Goal: Navigation & Orientation: Find specific page/section

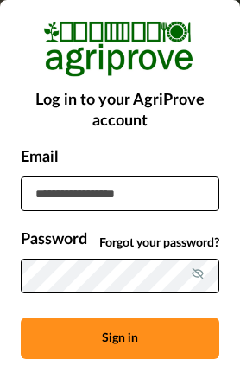
click at [96, 207] on input at bounding box center [120, 193] width 199 height 35
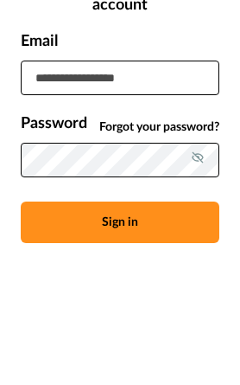
type input "**********"
click at [120, 317] on button "Sign in" at bounding box center [120, 337] width 199 height 41
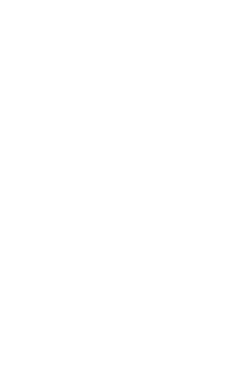
click at [105, 264] on div at bounding box center [120, 192] width 240 height 385
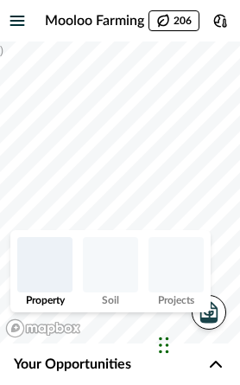
click at [104, 281] on img at bounding box center [110, 264] width 55 height 55
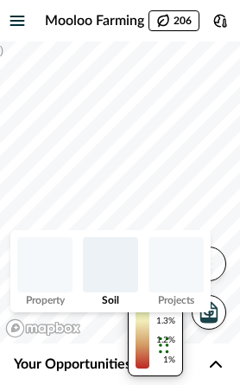
click at [187, 259] on img at bounding box center [176, 264] width 55 height 55
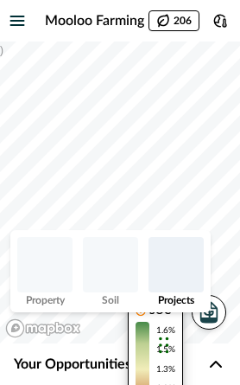
click at [120, 274] on img at bounding box center [110, 264] width 55 height 55
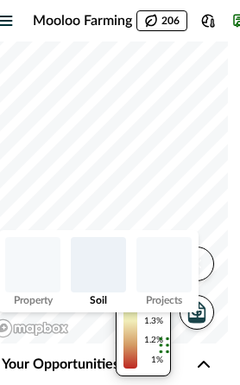
scroll to position [0, 12]
click at [140, 354] on div "1.6% 1.5% 1.3% 1.2% 1%" at bounding box center [144, 320] width 40 height 95
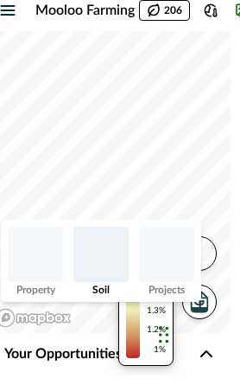
scroll to position [0, 15]
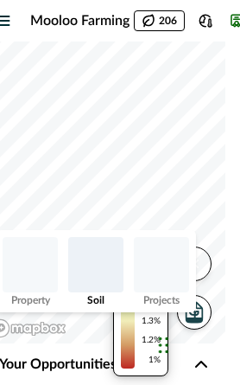
click at [18, 28] on button "button" at bounding box center [2, 20] width 35 height 35
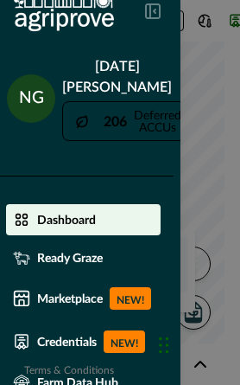
scroll to position [16, 8]
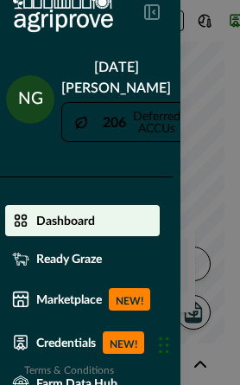
click at [51, 252] on p "Ready Graze" at bounding box center [69, 259] width 66 height 14
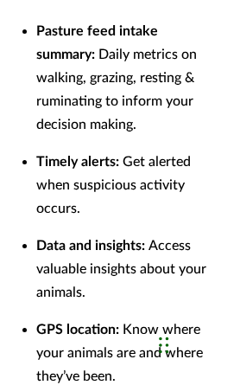
scroll to position [202, 0]
